Goal: Check status: Check status

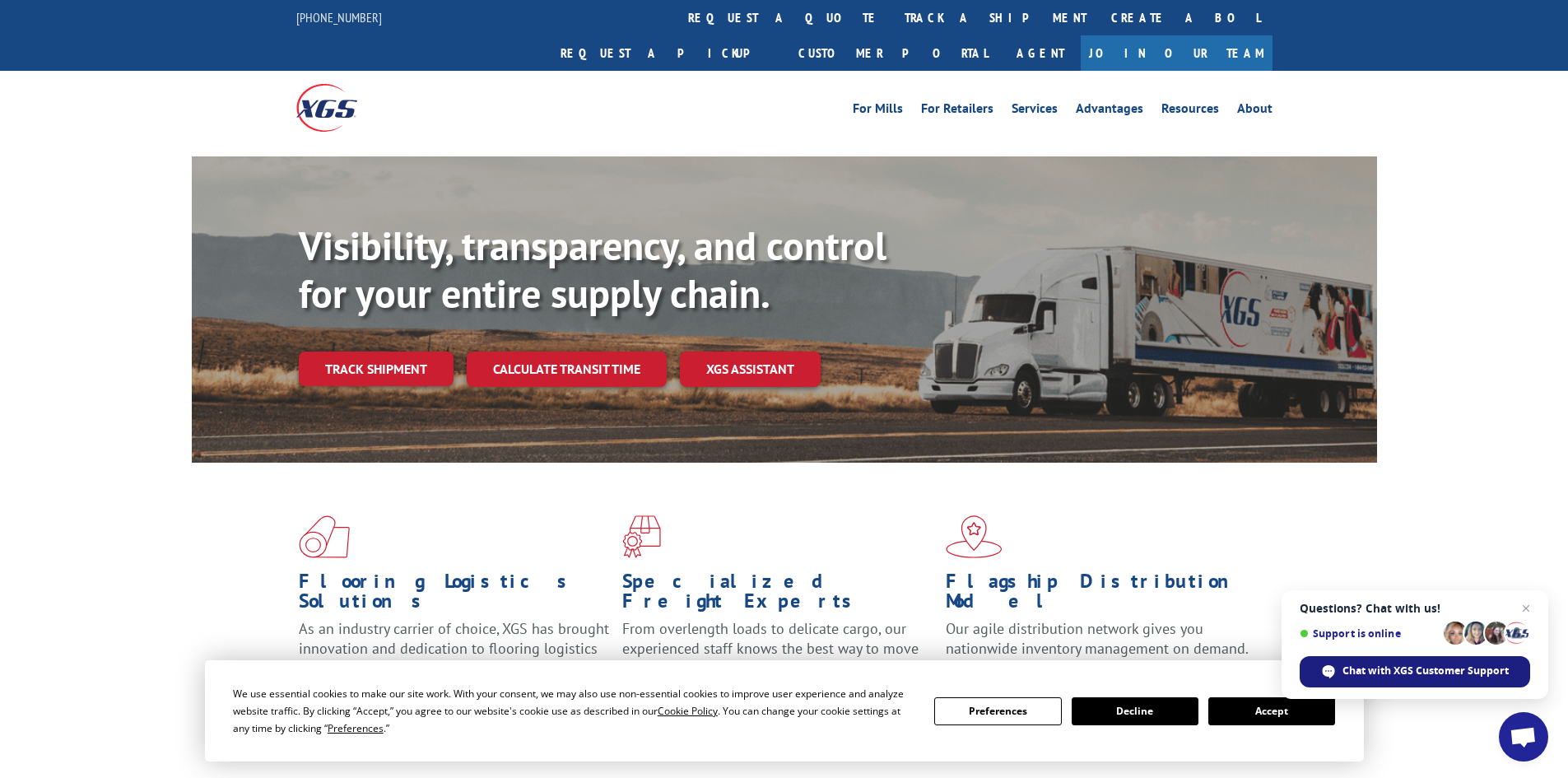
drag, startPoint x: 1280, startPoint y: 715, endPoint x: 1358, endPoint y: 678, distance: 86.3
click at [1301, 703] on button "Accept" at bounding box center [1272, 711] width 127 height 28
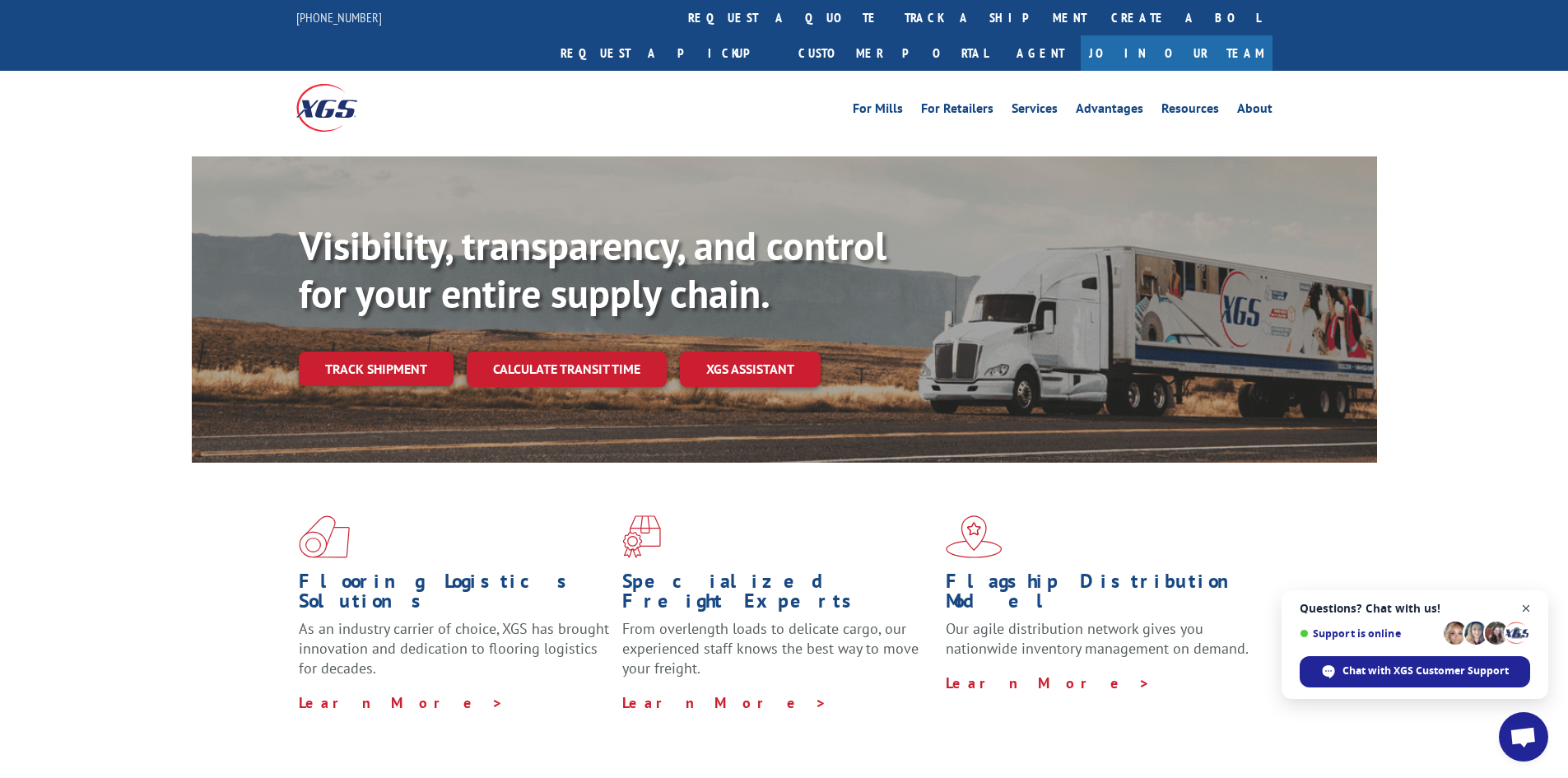
click at [1527, 608] on span "Close chat" at bounding box center [1526, 609] width 20 height 20
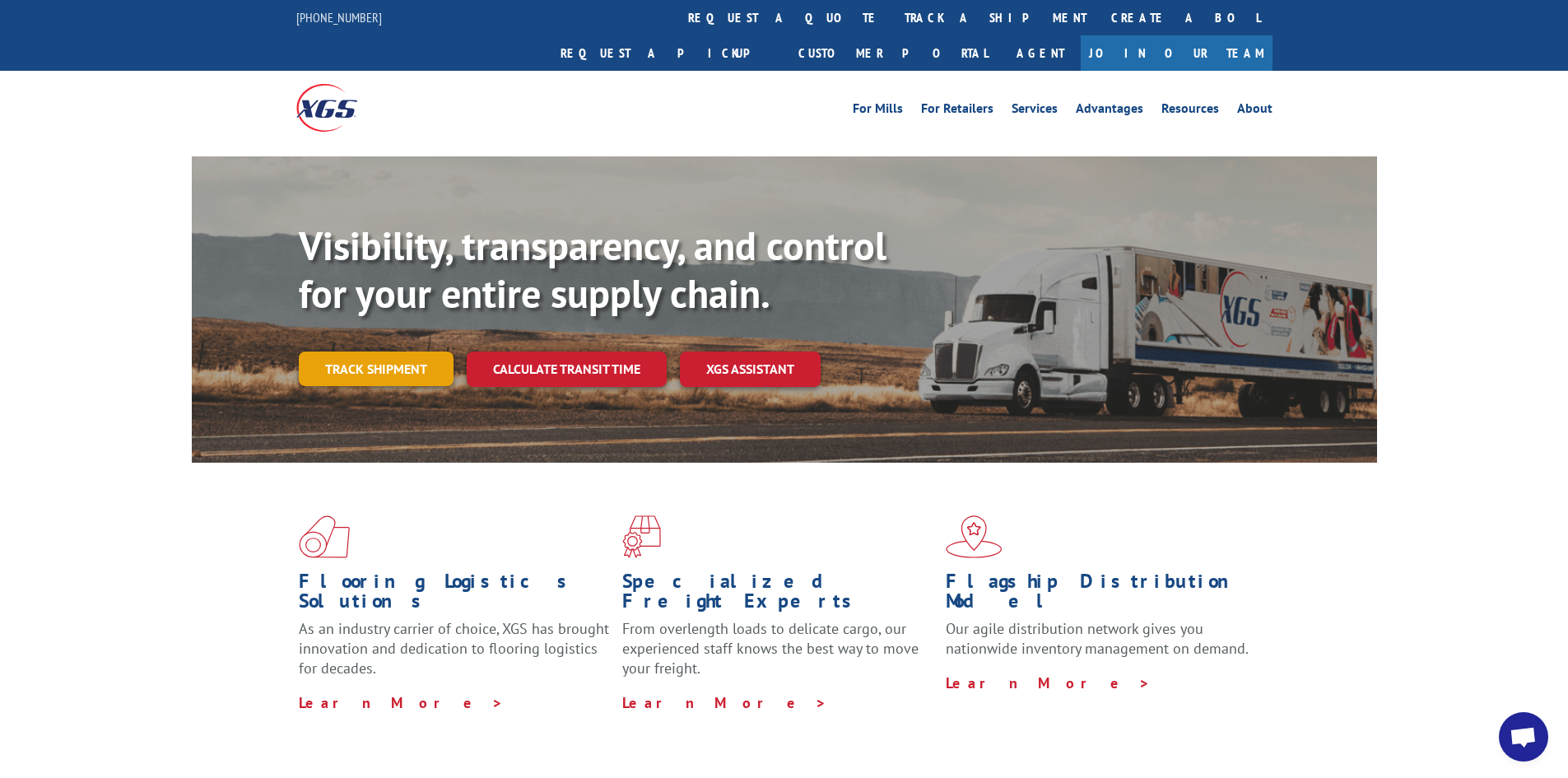
click at [367, 351] on link "Track shipment" at bounding box center [376, 368] width 154 height 35
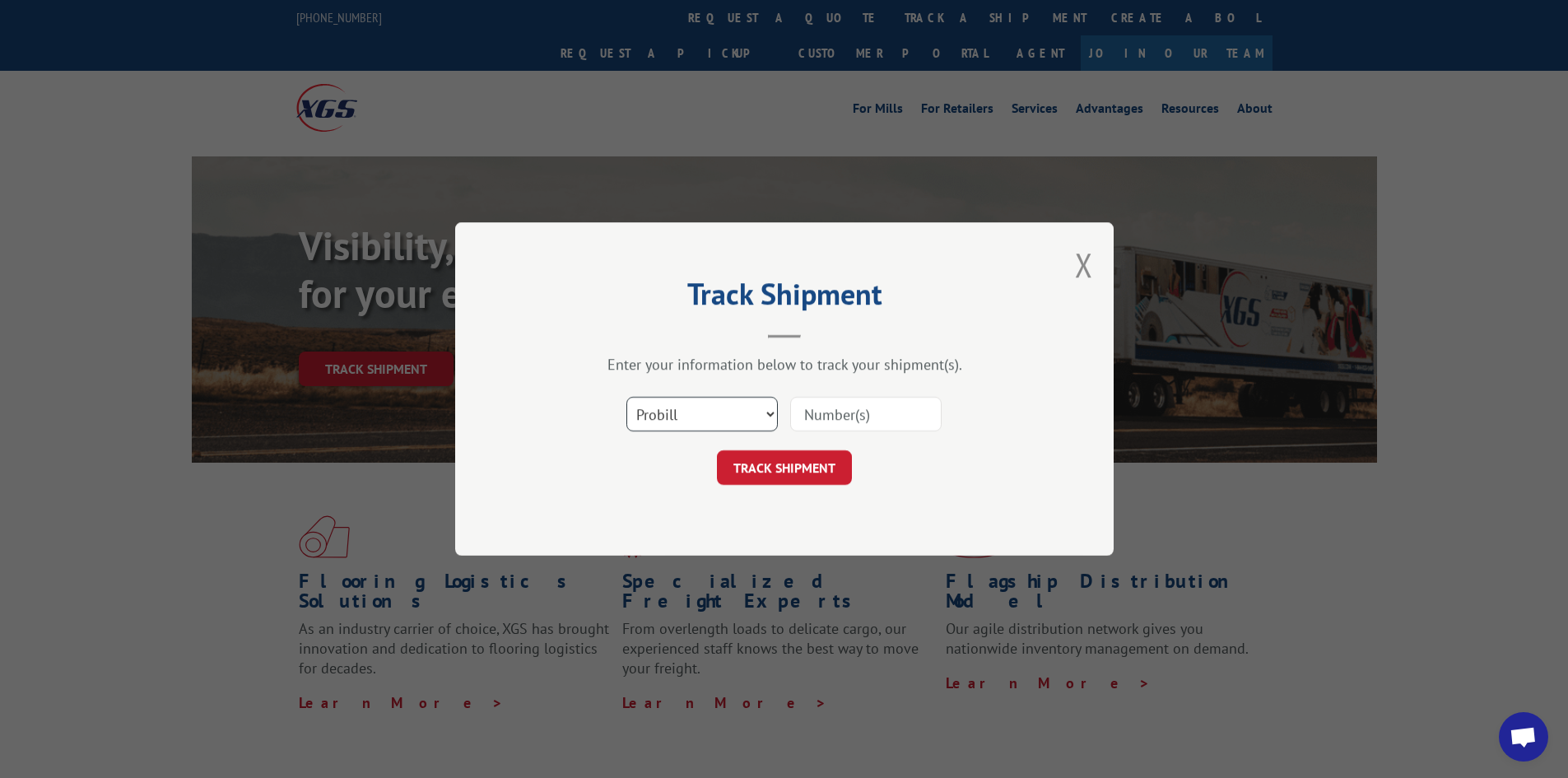
click at [720, 416] on select "Select category... Probill BOL PO" at bounding box center [702, 413] width 152 height 35
select select "bol"
click at [626, 397] on select "Select category... Probill BOL PO" at bounding box center [702, 413] width 152 height 35
click at [826, 417] on input at bounding box center [866, 413] width 152 height 35
paste input "7072664"
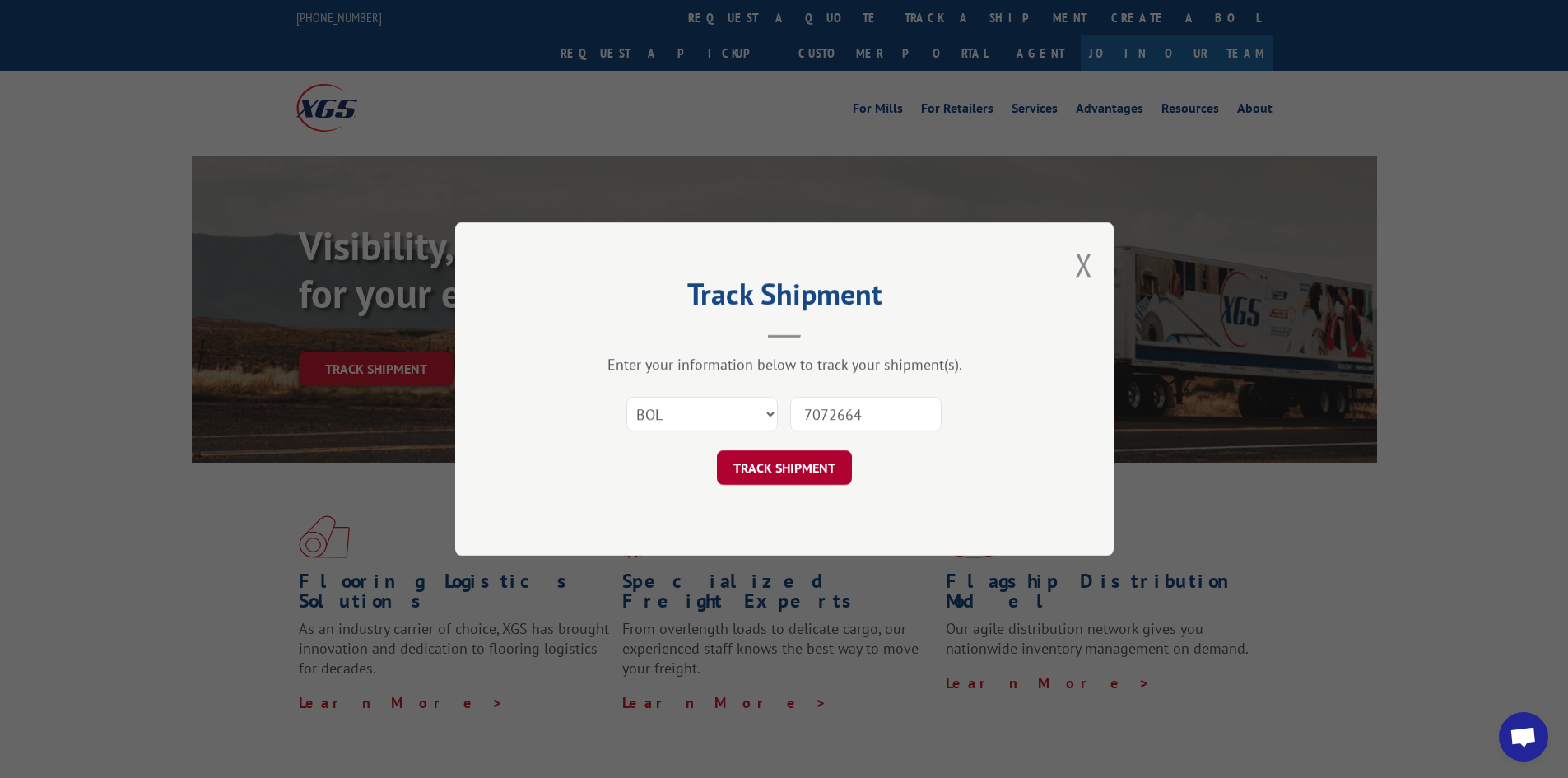
type input "7072664"
click at [746, 463] on button "TRACK SHIPMENT" at bounding box center [784, 468] width 135 height 35
